Goal: Transaction & Acquisition: Subscribe to service/newsletter

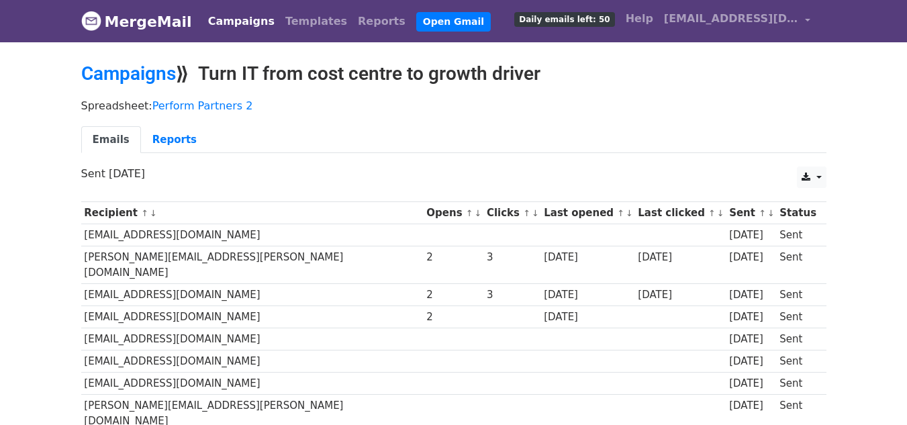
click at [128, 19] on link "MergeMail" at bounding box center [136, 21] width 111 height 28
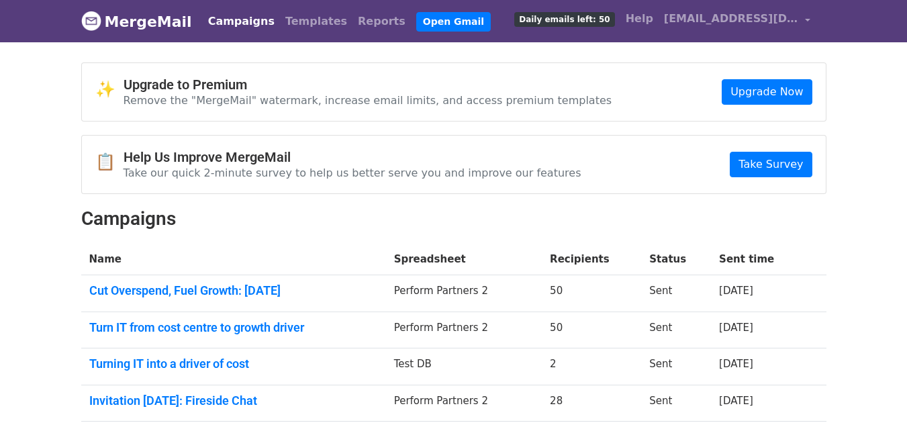
click at [166, 26] on link "MergeMail" at bounding box center [136, 21] width 111 height 28
click at [761, 96] on link "Upgrade Now" at bounding box center [767, 92] width 90 height 26
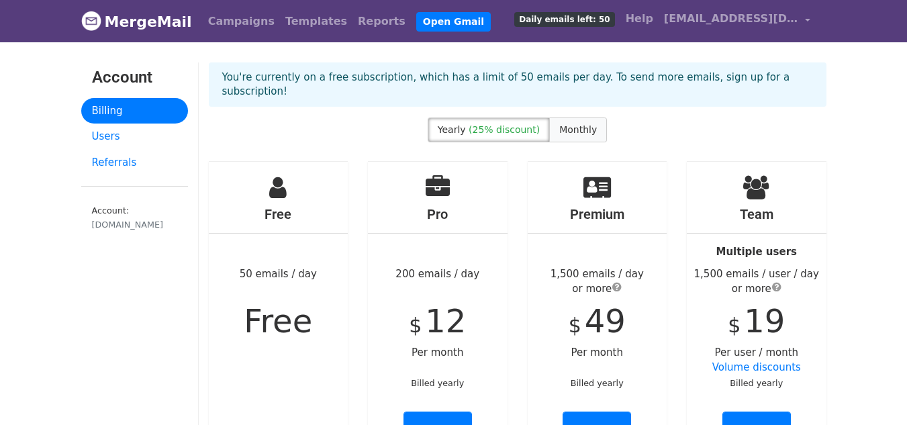
click at [577, 124] on span "Monthly" at bounding box center [578, 129] width 38 height 11
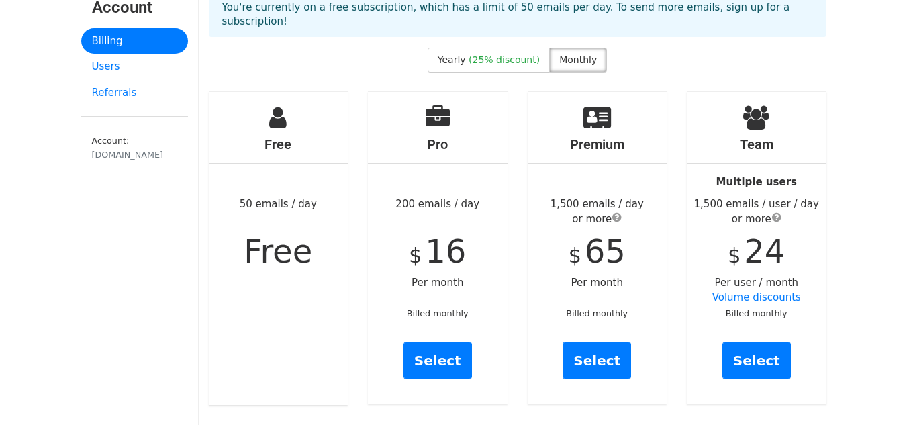
scroll to position [67, 0]
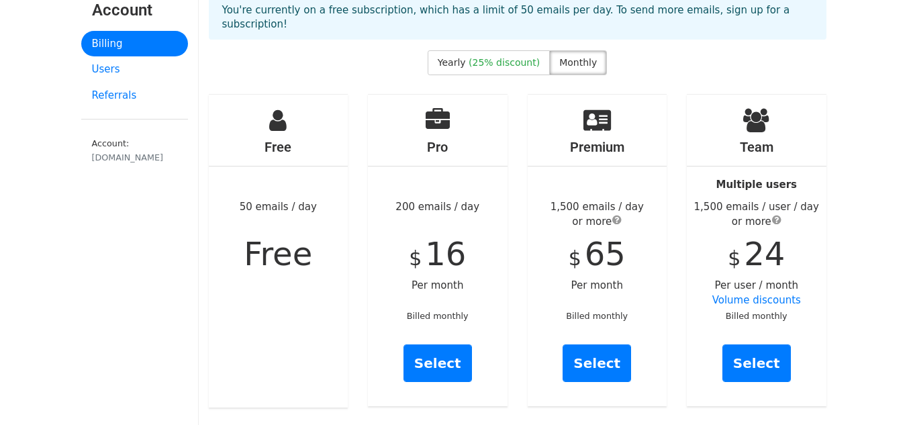
click at [752, 113] on icon at bounding box center [756, 120] width 26 height 24
click at [752, 345] on link "Select" at bounding box center [757, 364] width 69 height 38
click at [782, 209] on div "1,500 emails / user / day or more" at bounding box center [757, 214] width 140 height 30
click at [776, 214] on span "submit" at bounding box center [776, 219] width 9 height 11
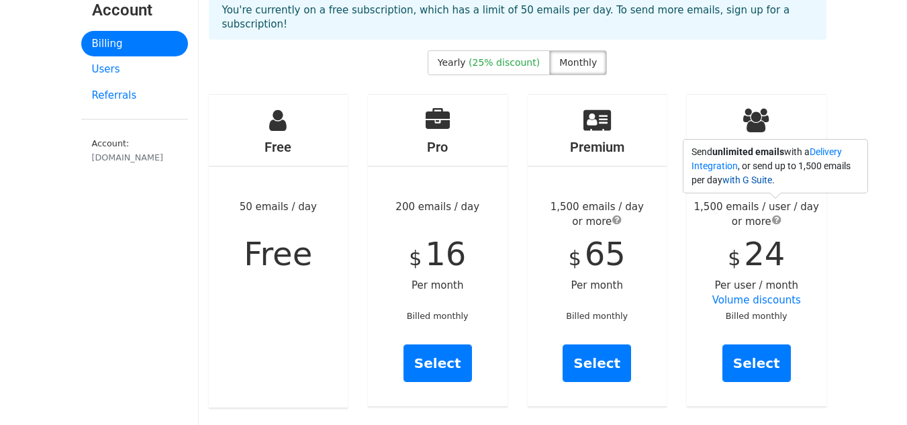
click at [767, 181] on link "with G Suite" at bounding box center [748, 180] width 50 height 11
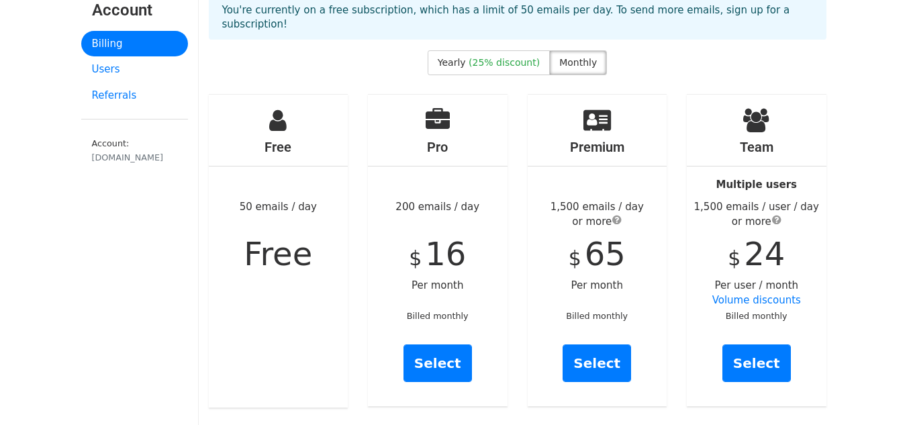
click at [617, 214] on span "submit" at bounding box center [616, 219] width 9 height 11
click at [695, 204] on div "1,500 emails / user / day or more" at bounding box center [757, 214] width 140 height 30
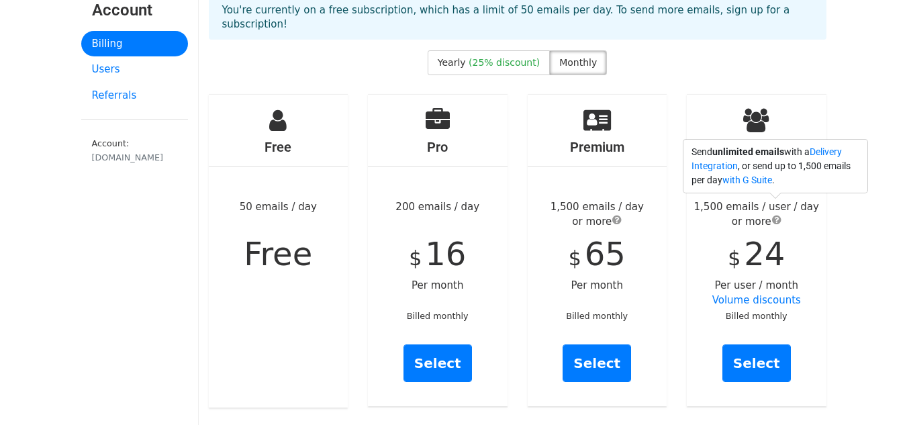
click at [772, 214] on span "submit" at bounding box center [776, 219] width 9 height 11
click at [478, 57] on span "(25% discount)" at bounding box center [504, 62] width 71 height 11
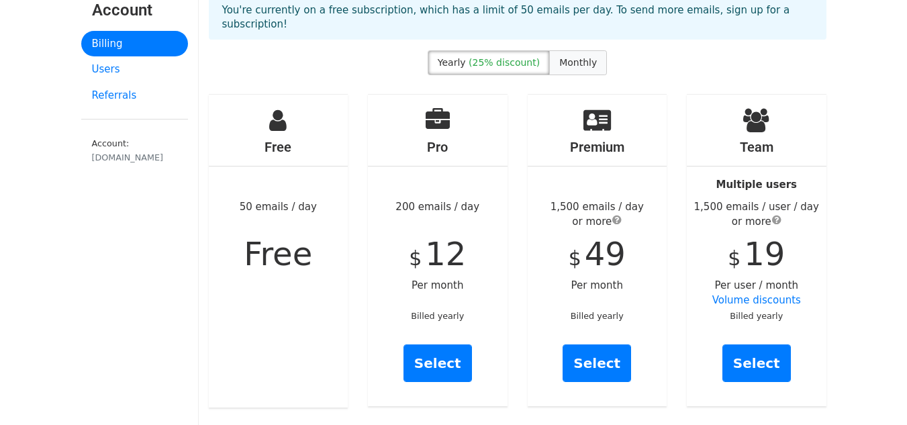
click at [549, 50] on label "Monthly" at bounding box center [578, 62] width 58 height 25
click at [776, 214] on span "submit" at bounding box center [776, 219] width 9 height 11
click at [756, 184] on link "with G Suite" at bounding box center [748, 180] width 50 height 11
